Goal: Transaction & Acquisition: Purchase product/service

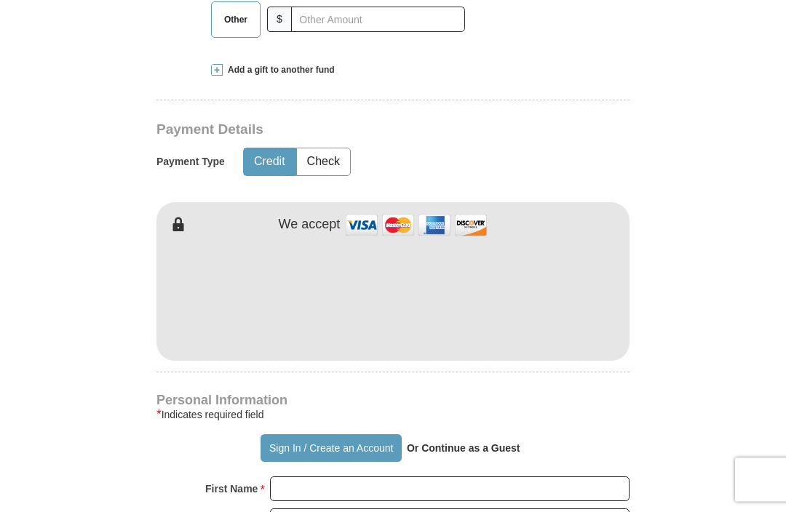
scroll to position [581, 0]
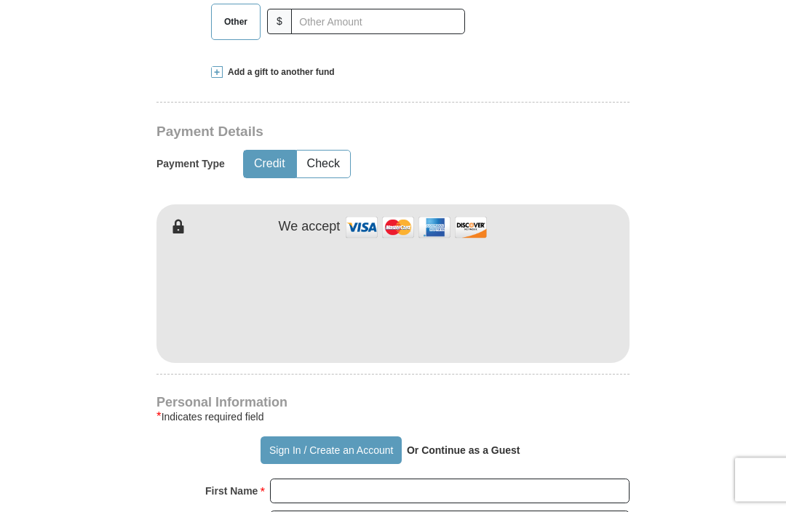
click at [271, 178] on button "Credit" at bounding box center [270, 164] width 52 height 27
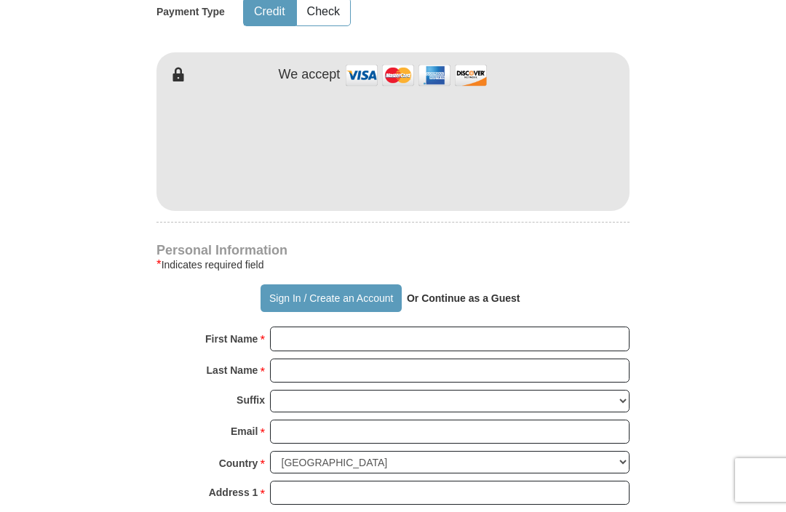
scroll to position [734, 0]
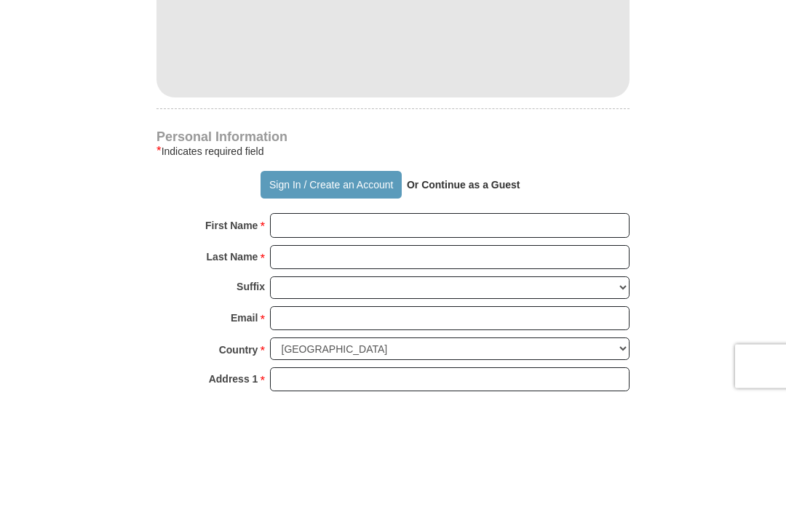
click at [468, 293] on strong "Or Continue as a Guest" at bounding box center [464, 299] width 114 height 12
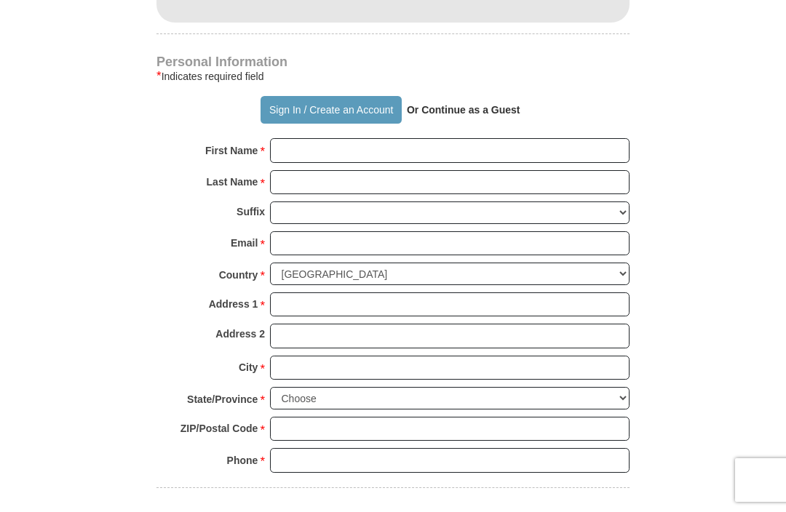
scroll to position [886, 0]
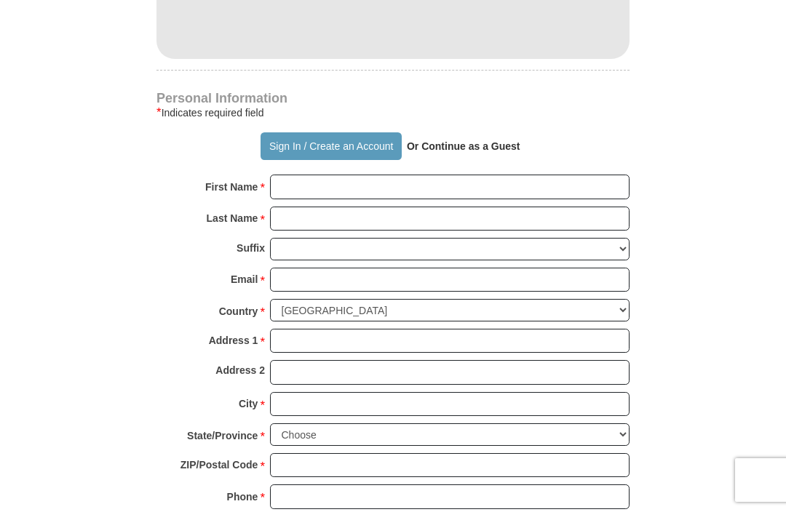
click at [291, 160] on button "Sign In / Create an Account" at bounding box center [331, 146] width 140 height 28
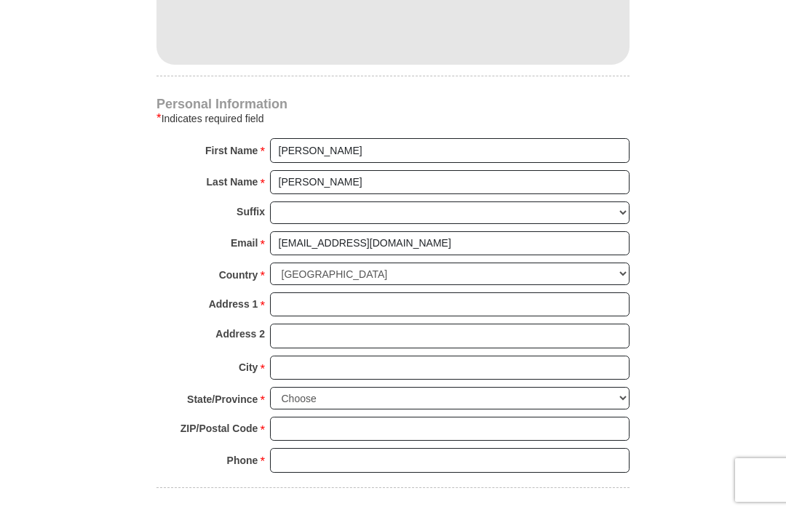
scroll to position [853, 0]
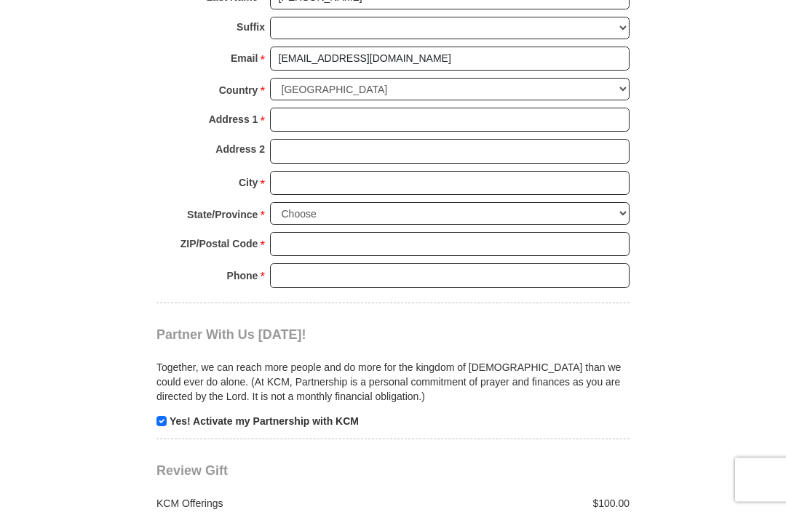
click at [164, 427] on input "checkbox" at bounding box center [161, 422] width 10 height 10
checkbox input "false"
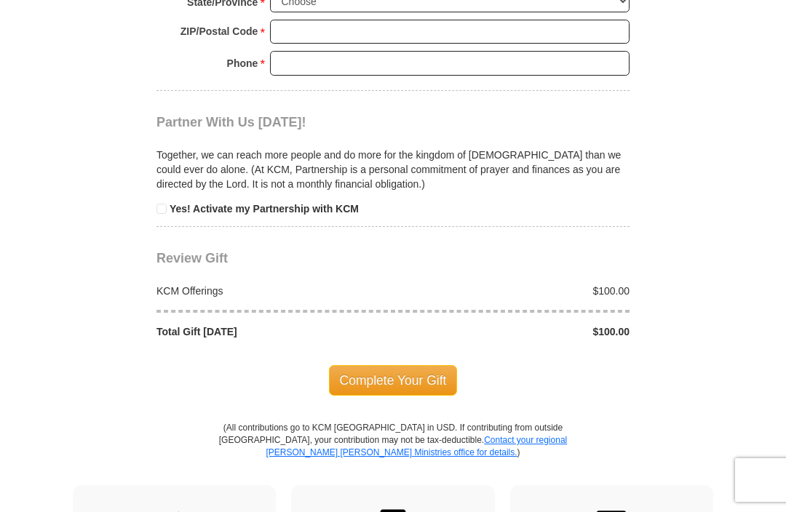
scroll to position [1268, 0]
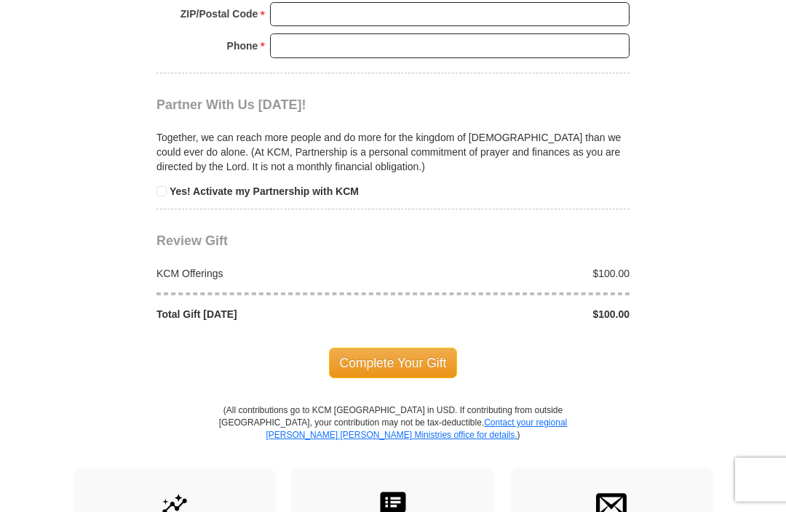
click at [374, 375] on span "Complete Your Gift" at bounding box center [393, 364] width 129 height 31
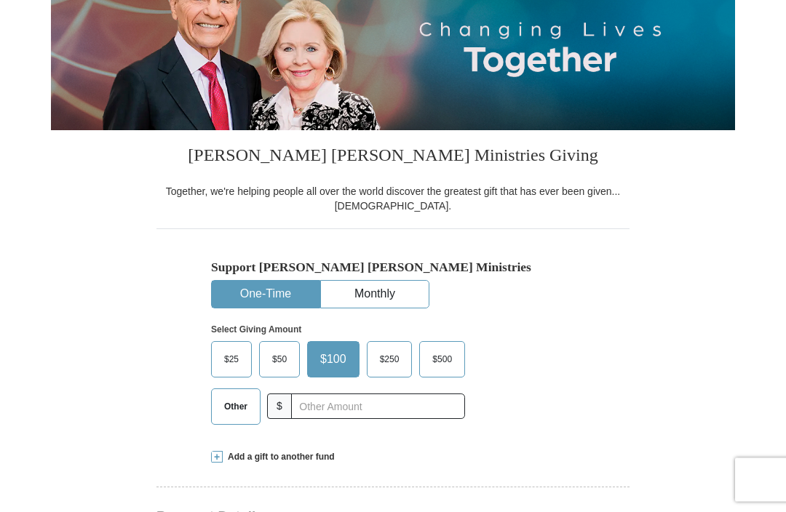
scroll to position [223, 0]
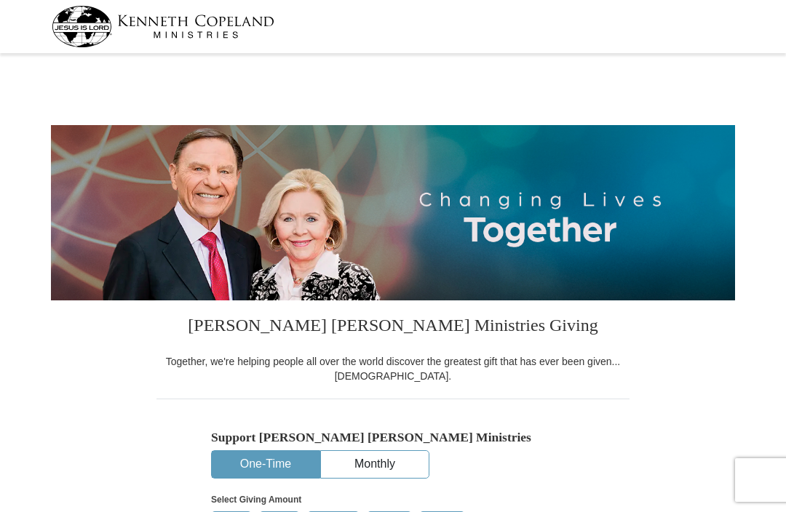
select select "MO"
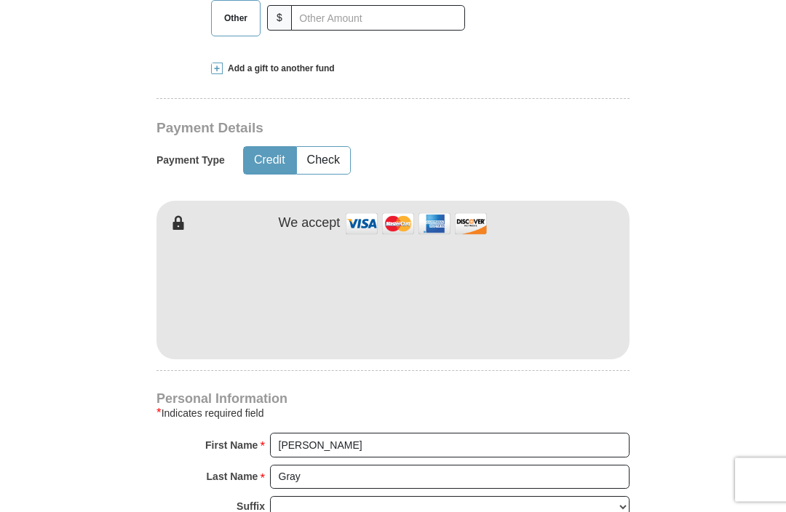
scroll to position [651, 0]
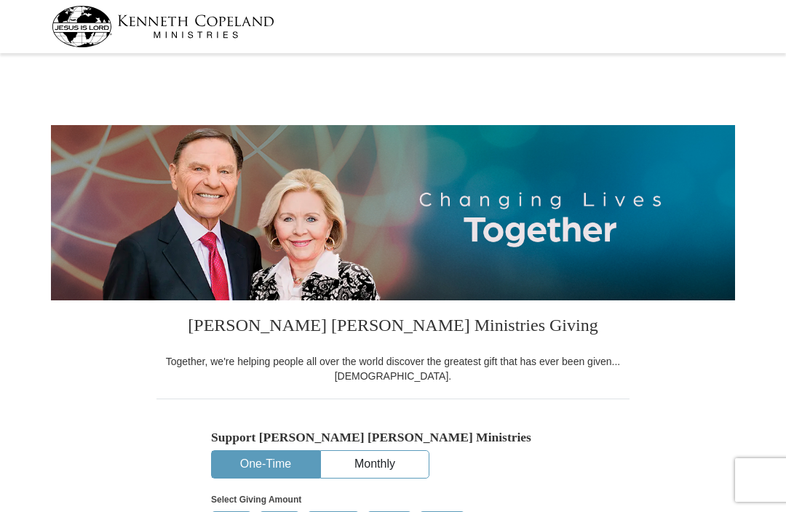
select select "MO"
click at [298, 1] on div at bounding box center [393, 26] width 683 height 53
click at [307, 6] on div at bounding box center [393, 26] width 683 height 53
select select "MO"
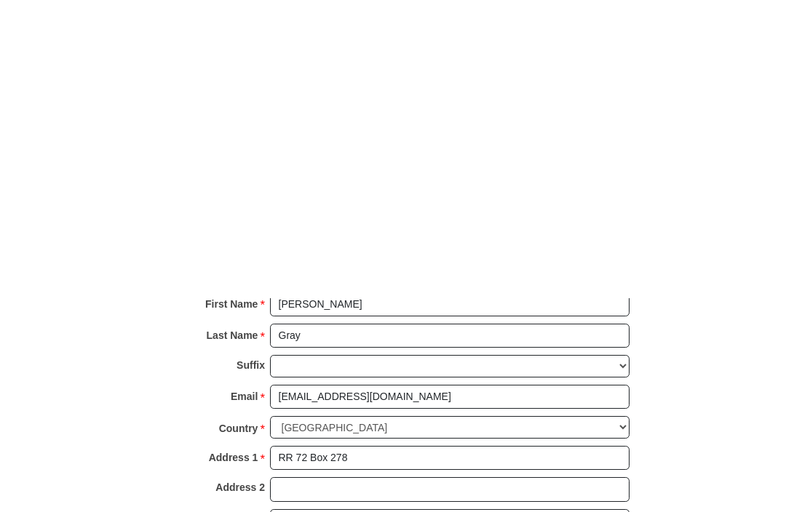
scroll to position [1004, 0]
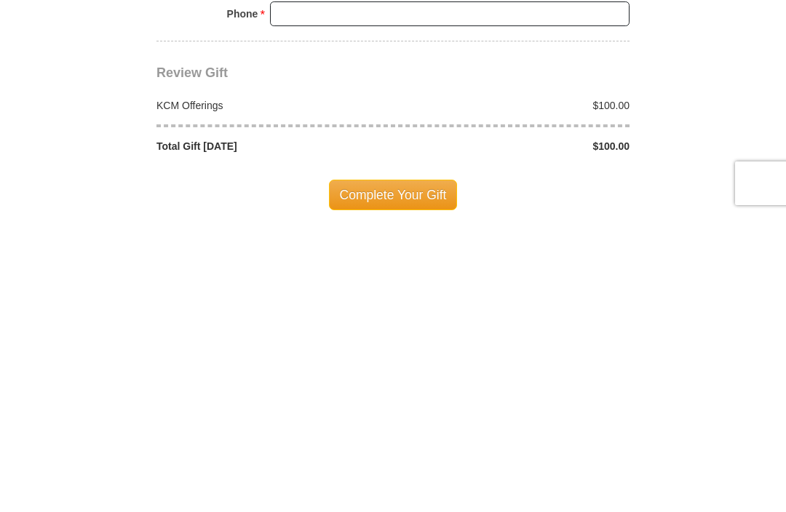
click at [378, 477] on span "Complete Your Gift" at bounding box center [393, 492] width 129 height 31
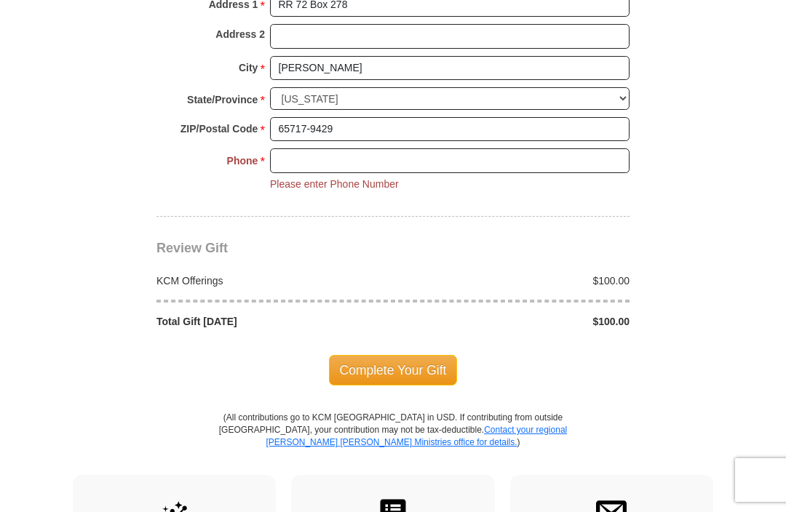
scroll to position [1151, 0]
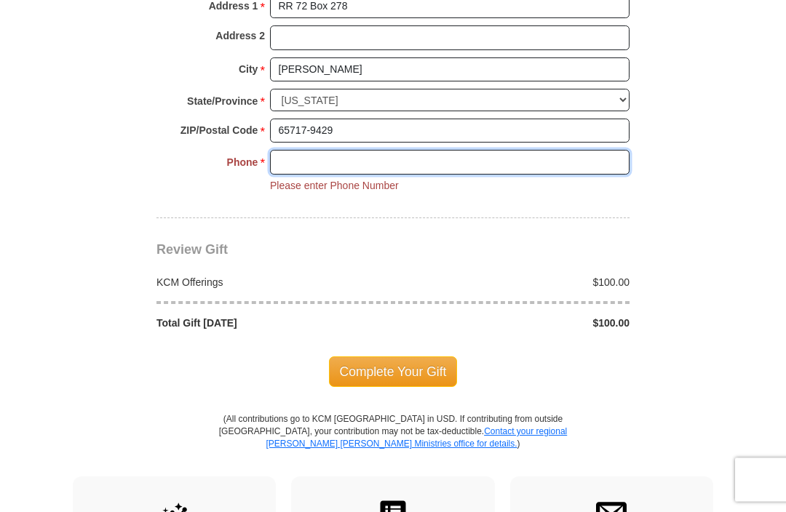
click at [295, 175] on input "Phone * *" at bounding box center [450, 163] width 360 height 25
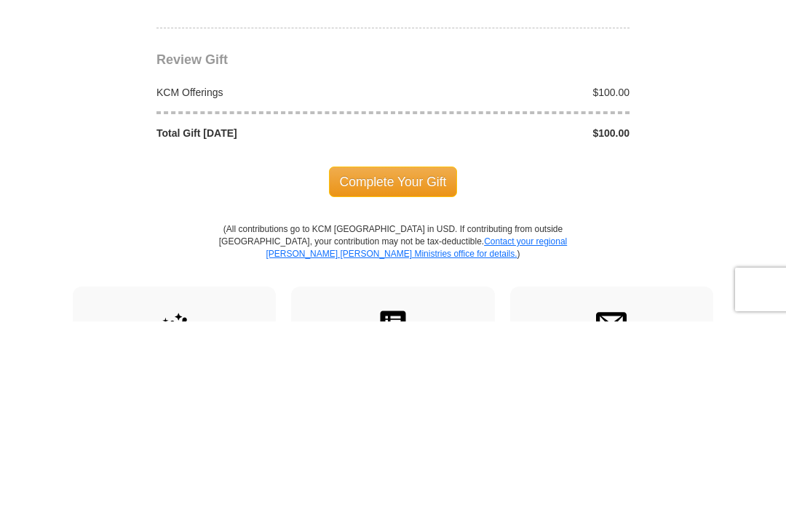
type input "4173491797"
click at [384, 357] on span "Complete Your Gift" at bounding box center [393, 372] width 129 height 31
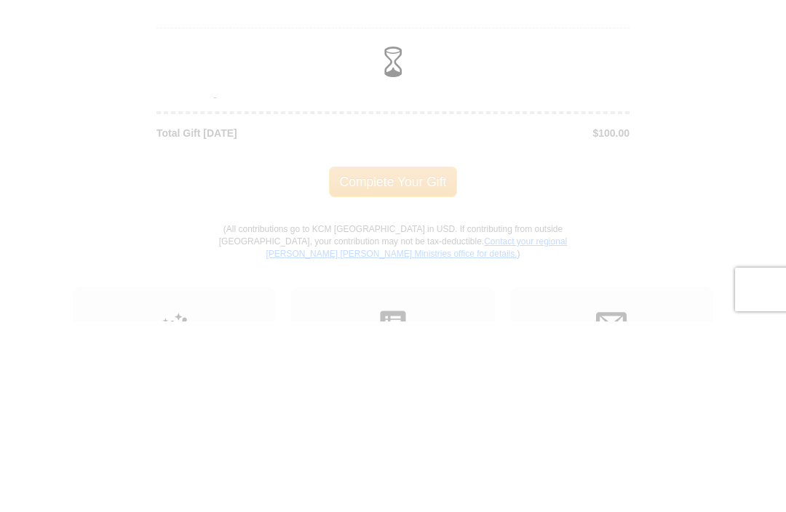
scroll to position [1343, 0]
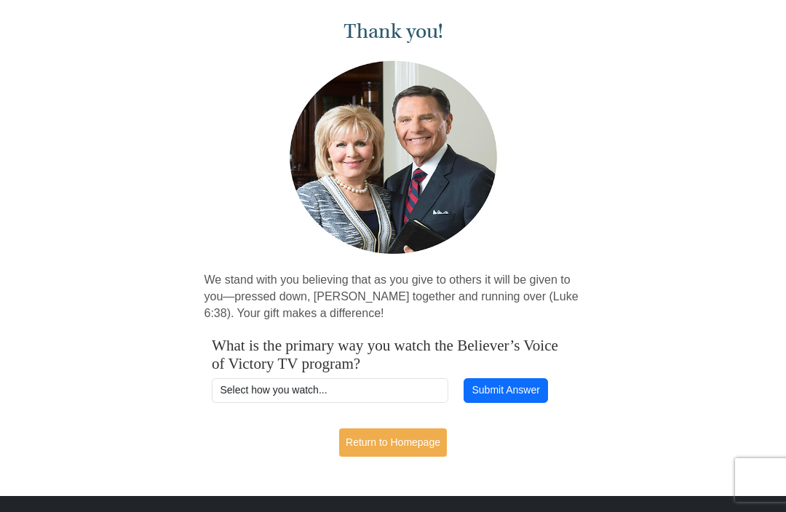
scroll to position [90, 0]
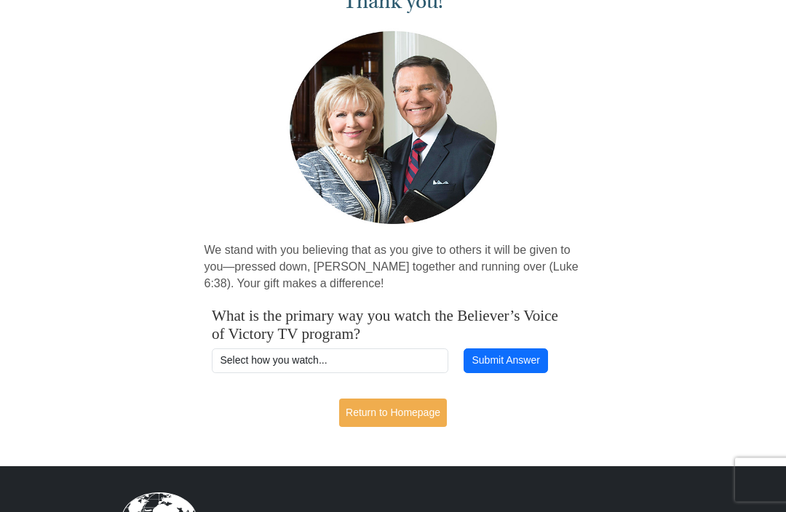
click at [259, 358] on select "Select how you watch... Daystar Morning Daystar Evening [DOMAIN_NAME] [DOMAIN_N…" at bounding box center [330, 361] width 237 height 25
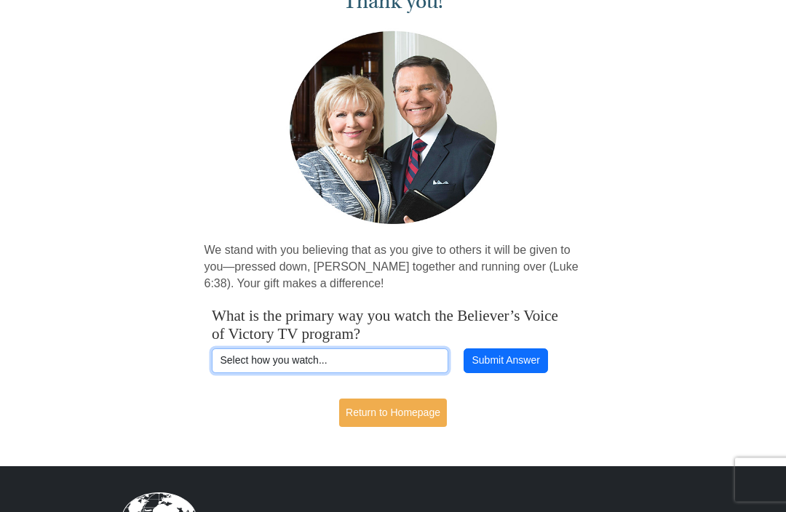
scroll to position [90, 0]
select select "VICTORYCOM"
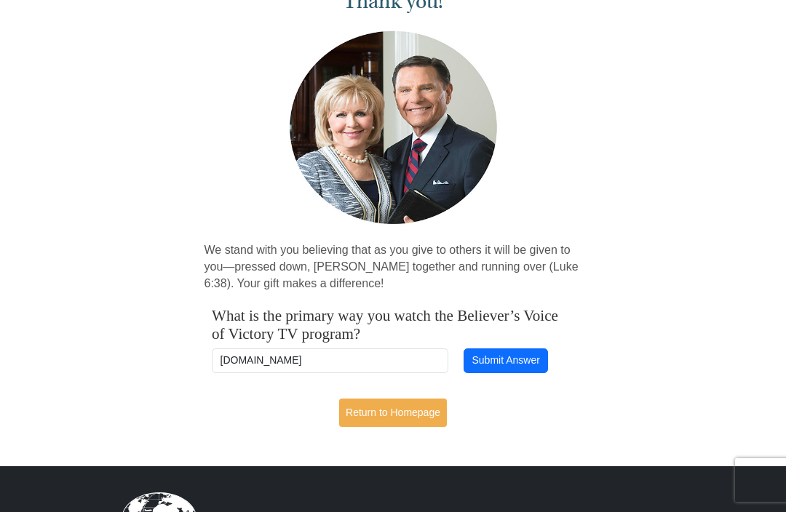
click at [507, 355] on button "Submit Answer" at bounding box center [506, 361] width 84 height 25
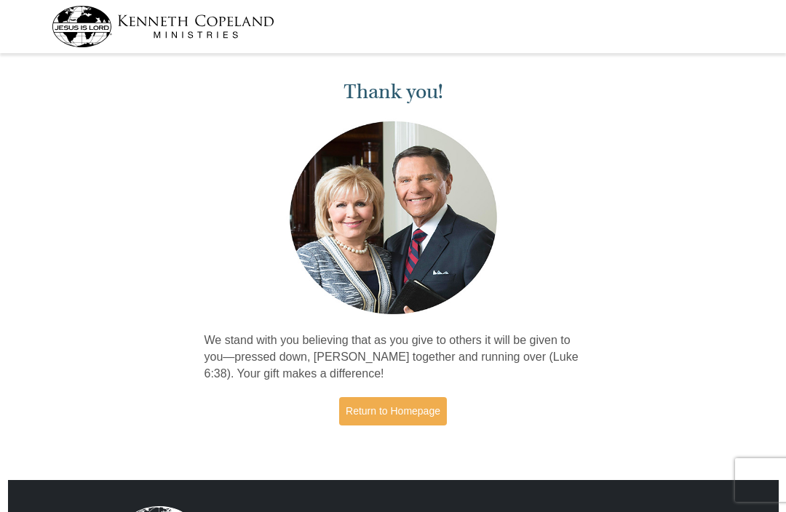
click at [373, 412] on link "Return to Homepage" at bounding box center [393, 411] width 108 height 28
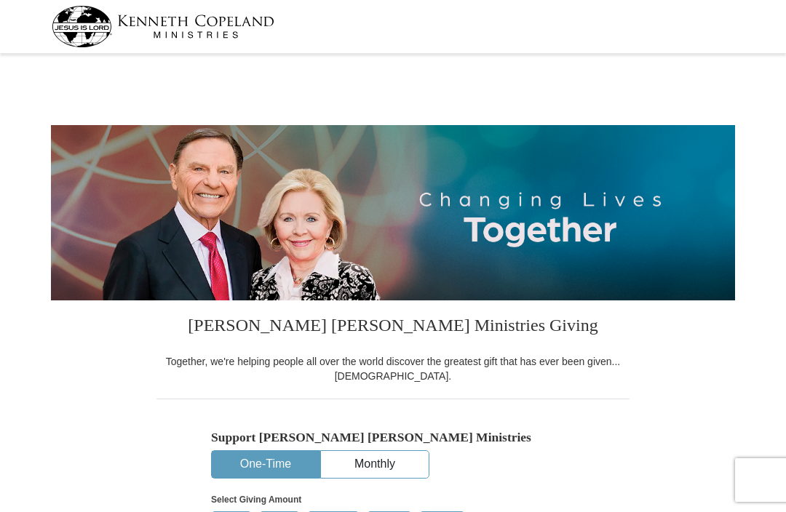
select select "MO"
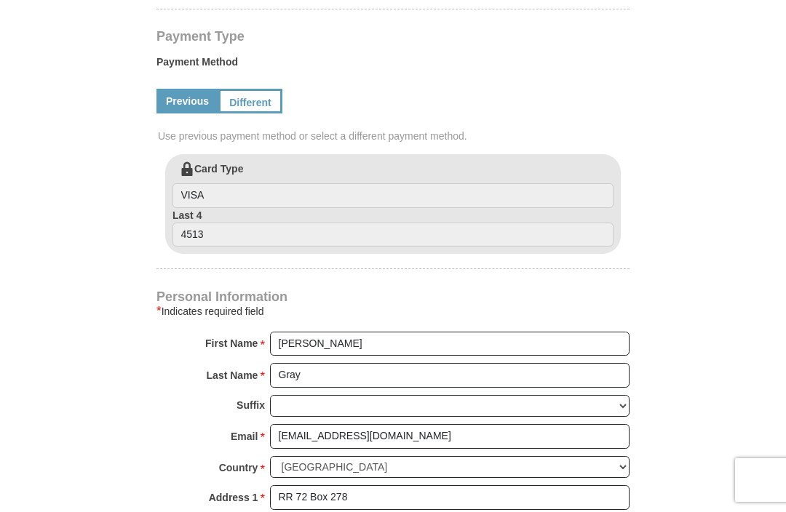
scroll to position [753, 0]
